Goal: Information Seeking & Learning: Learn about a topic

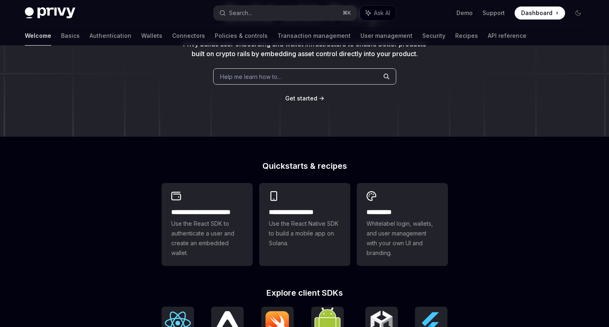
scroll to position [129, 0]
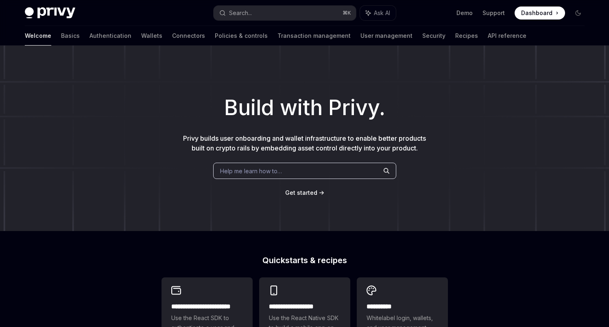
click at [240, 172] on span "Help me learn how to…" at bounding box center [251, 171] width 62 height 9
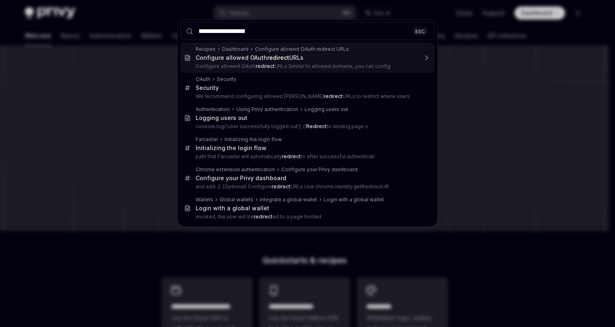
type input "**********"
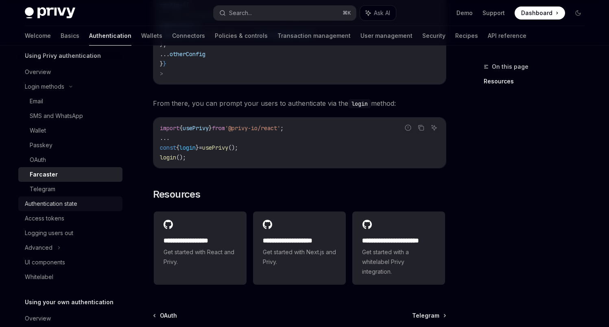
scroll to position [35, 0]
click at [72, 235] on div "Logging users out" at bounding box center [49, 234] width 48 height 10
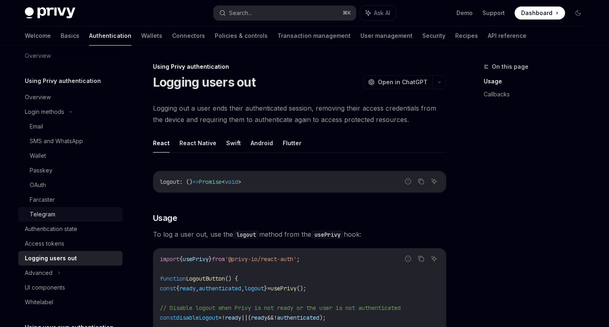
scroll to position [13, 0]
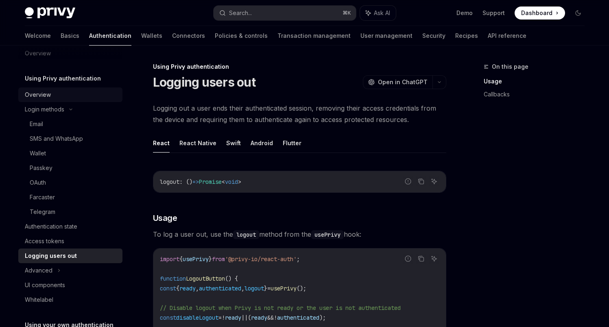
click at [63, 99] on div "Overview" at bounding box center [71, 95] width 93 height 10
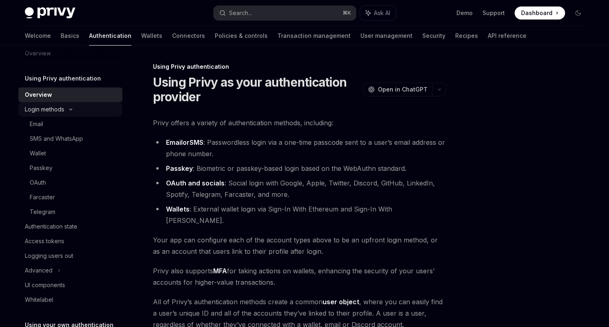
click at [70, 109] on icon at bounding box center [71, 109] width 2 height 1
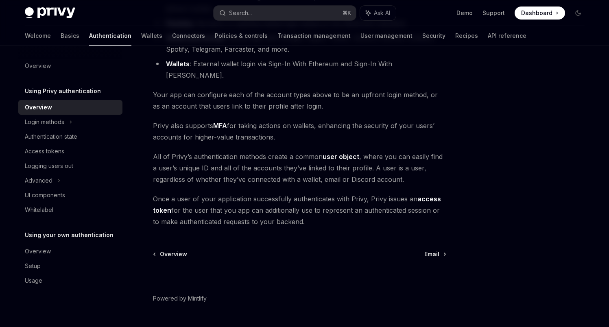
scroll to position [155, 0]
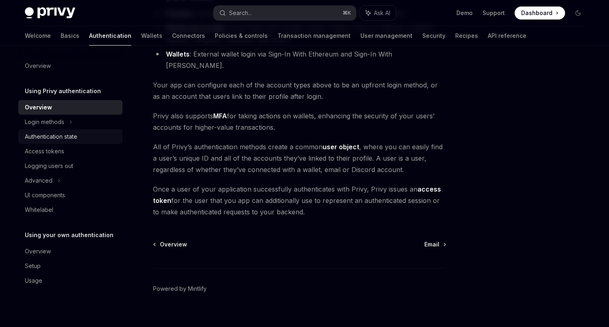
click at [83, 134] on div "Authentication state" at bounding box center [71, 137] width 93 height 10
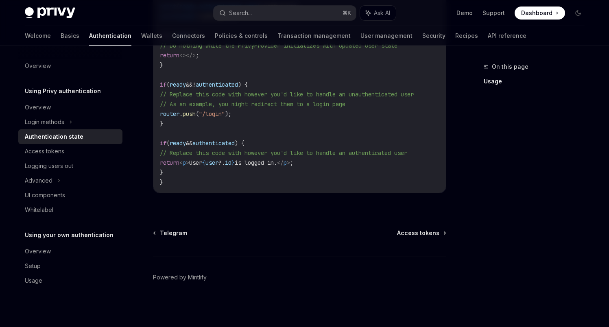
scroll to position [365, 0]
click at [77, 153] on div "Access tokens" at bounding box center [71, 152] width 93 height 10
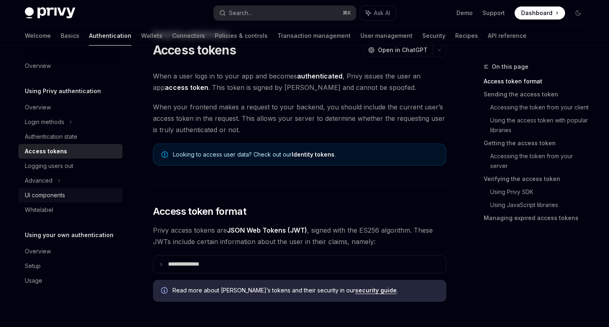
scroll to position [19, 0]
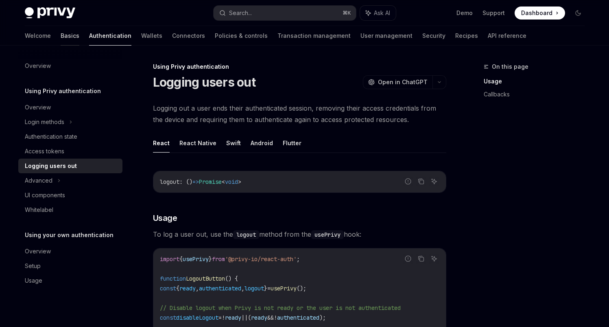
click at [61, 39] on link "Basics" at bounding box center [70, 36] width 19 height 20
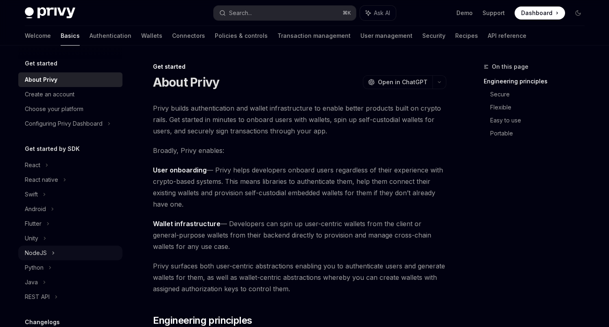
click at [45, 252] on div "NodeJS" at bounding box center [36, 253] width 22 height 10
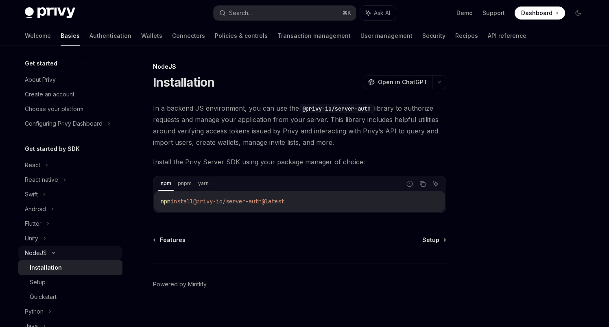
click at [45, 252] on div "NodeJS" at bounding box center [36, 253] width 22 height 10
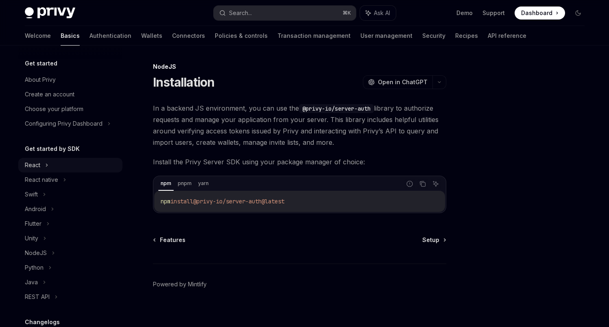
click at [44, 166] on div "React" at bounding box center [70, 165] width 104 height 15
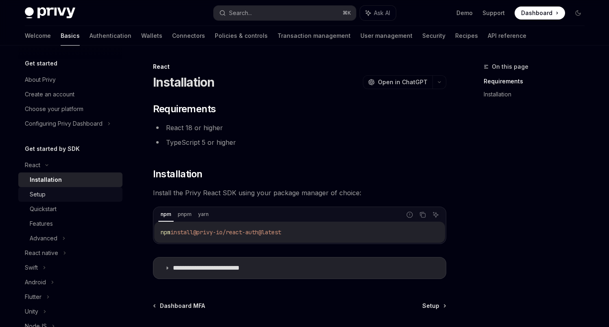
click at [43, 199] on div "Setup" at bounding box center [38, 195] width 16 height 10
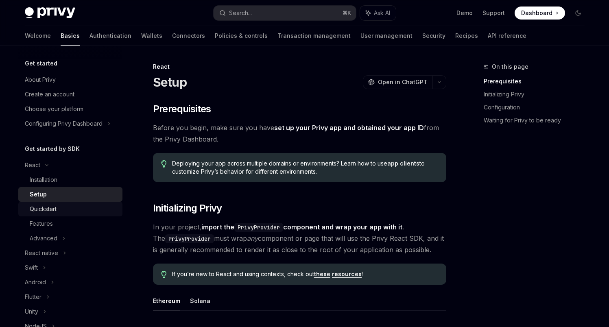
click at [49, 211] on div "Quickstart" at bounding box center [43, 209] width 27 height 10
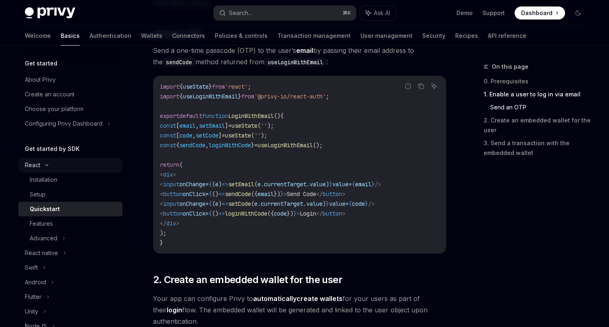
click at [46, 166] on icon at bounding box center [47, 165] width 10 height 3
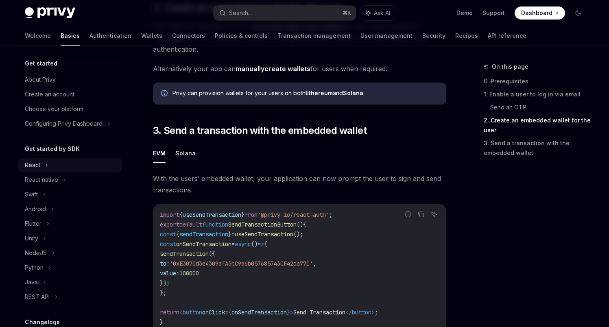
scroll to position [622, 0]
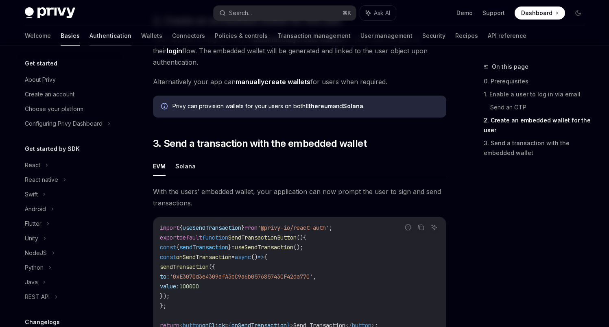
click at [90, 37] on link "Authentication" at bounding box center [111, 36] width 42 height 20
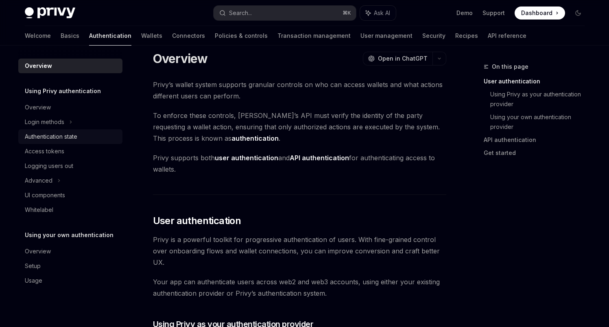
scroll to position [13, 0]
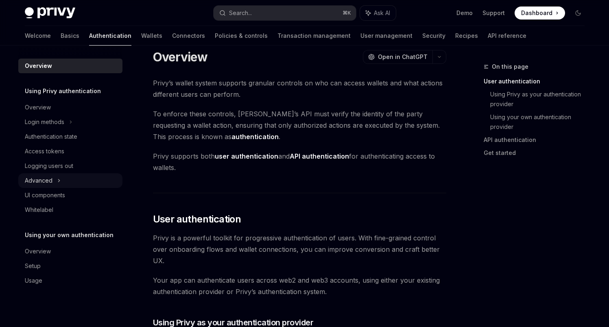
click at [61, 186] on div "Advanced" at bounding box center [70, 180] width 104 height 15
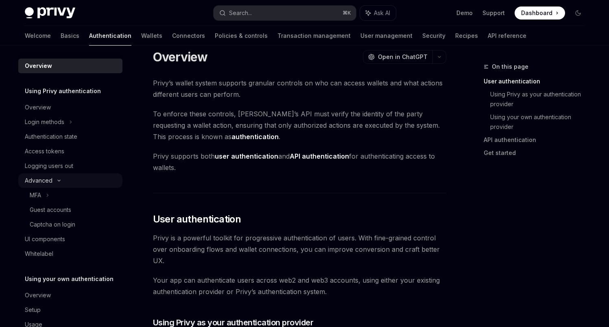
click at [60, 185] on div "Advanced" at bounding box center [70, 180] width 104 height 15
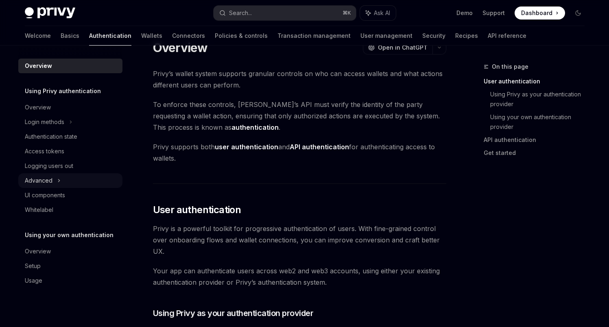
scroll to position [30, 0]
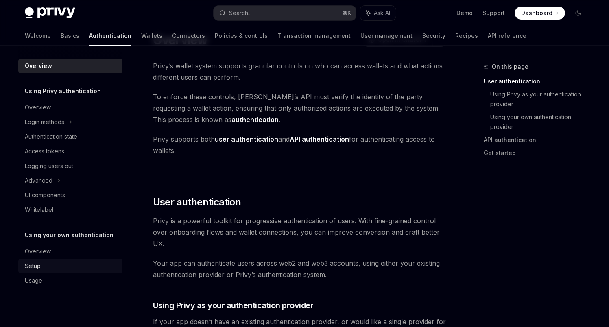
click at [40, 262] on div "Setup" at bounding box center [33, 266] width 16 height 10
type textarea "*"
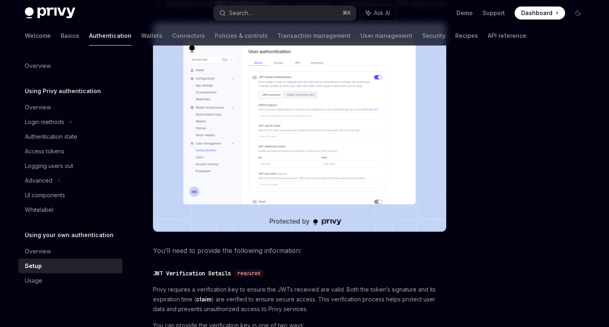
scroll to position [188, 0]
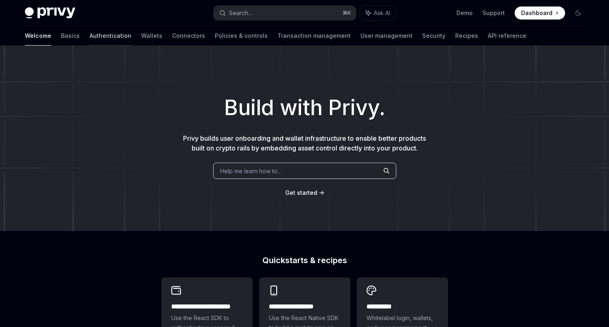
click at [90, 35] on link "Authentication" at bounding box center [111, 36] width 42 height 20
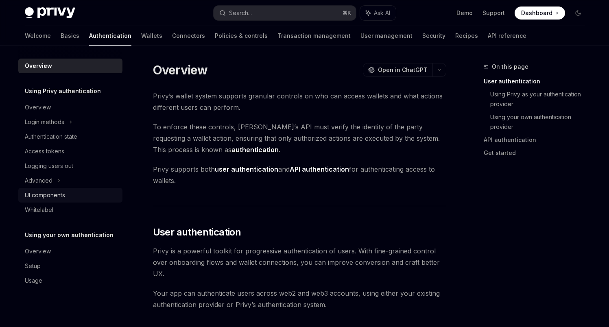
click at [61, 194] on div "UI components" at bounding box center [45, 195] width 40 height 10
type textarea "*"
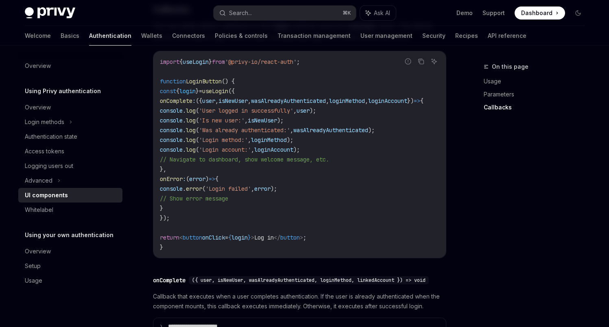
scroll to position [1019, 0]
